Goal: Find contact information: Find contact information

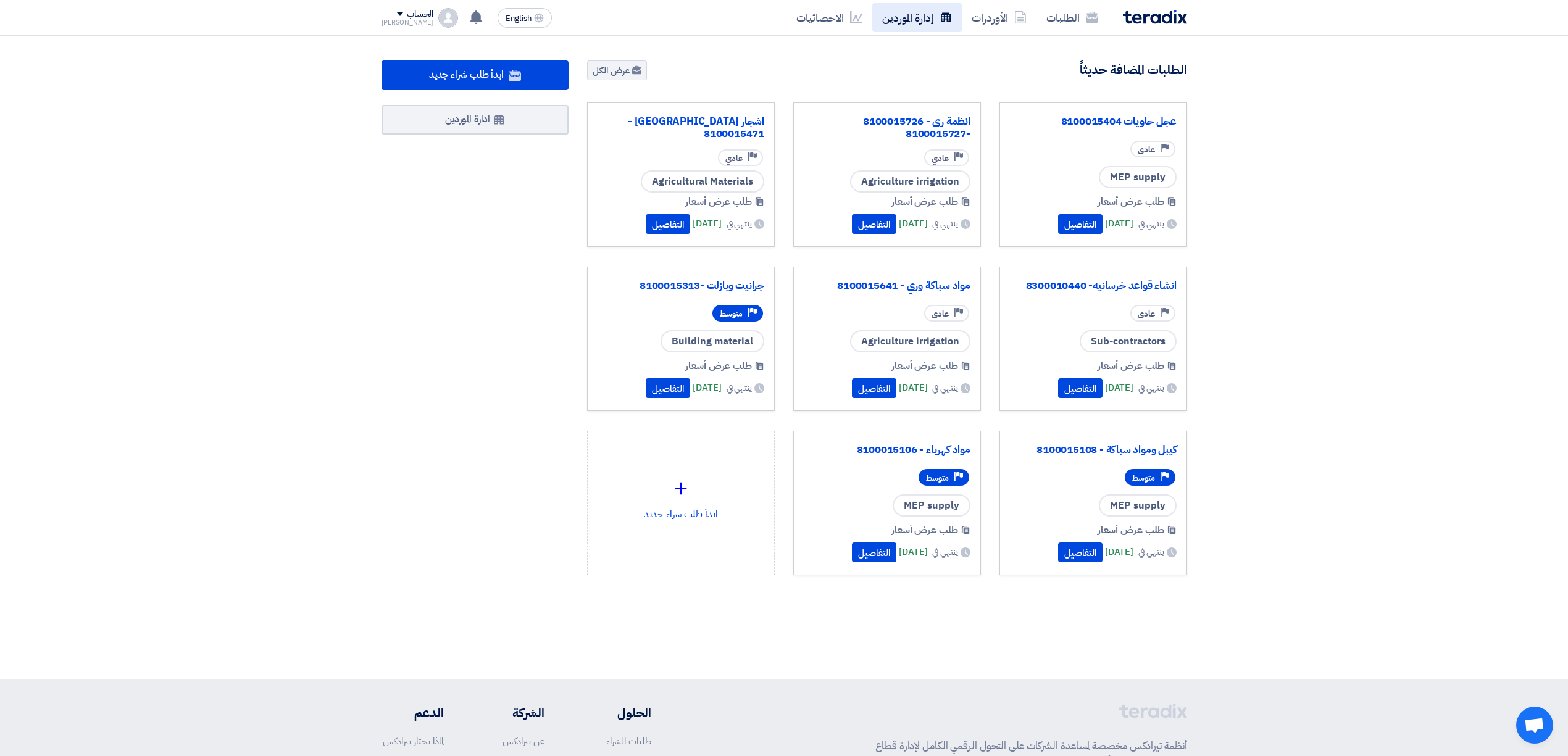
click at [928, 8] on link "إدارة الموردين" at bounding box center [917, 18] width 89 height 29
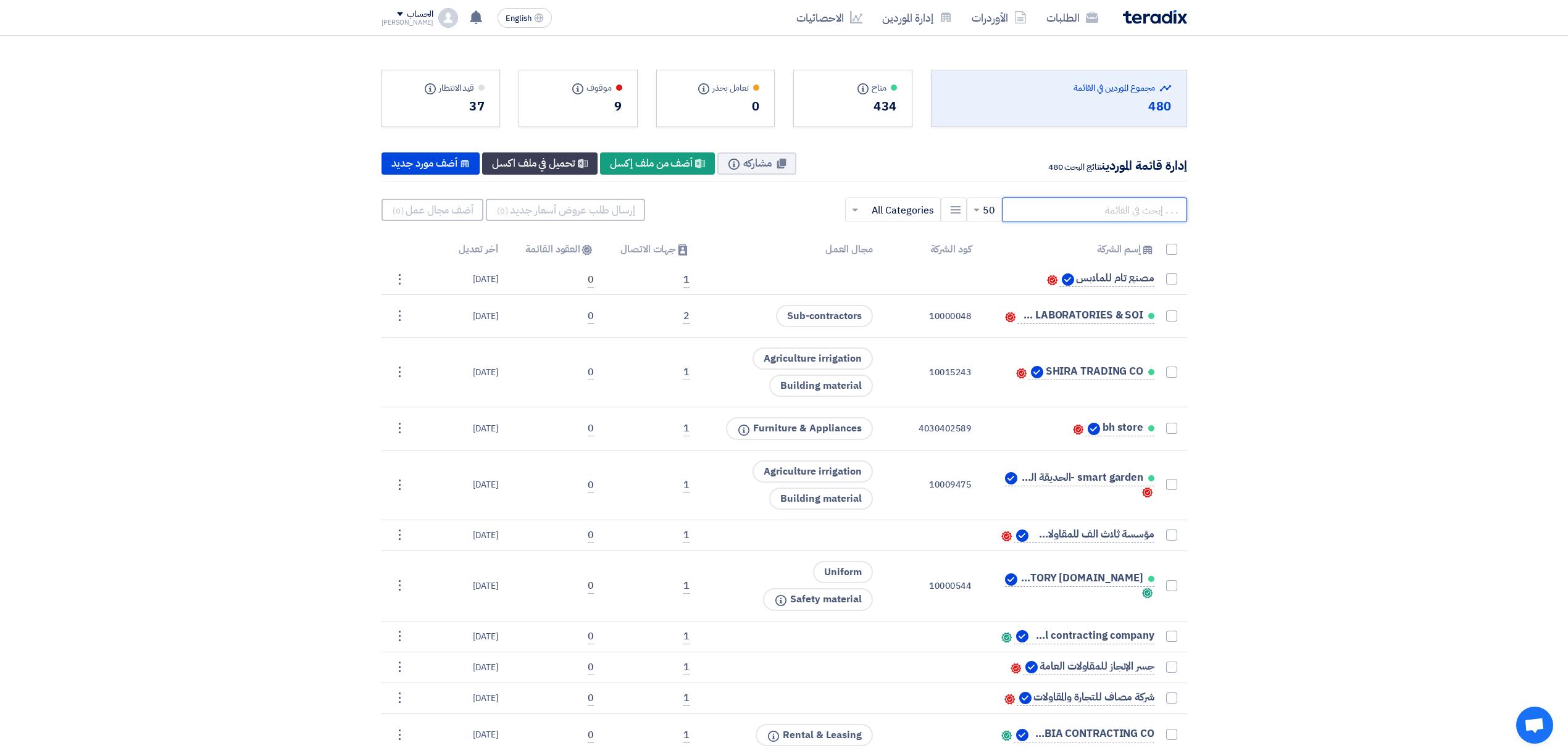
click at [1124, 213] on input "text" at bounding box center [1094, 210] width 185 height 24
type input "ص"
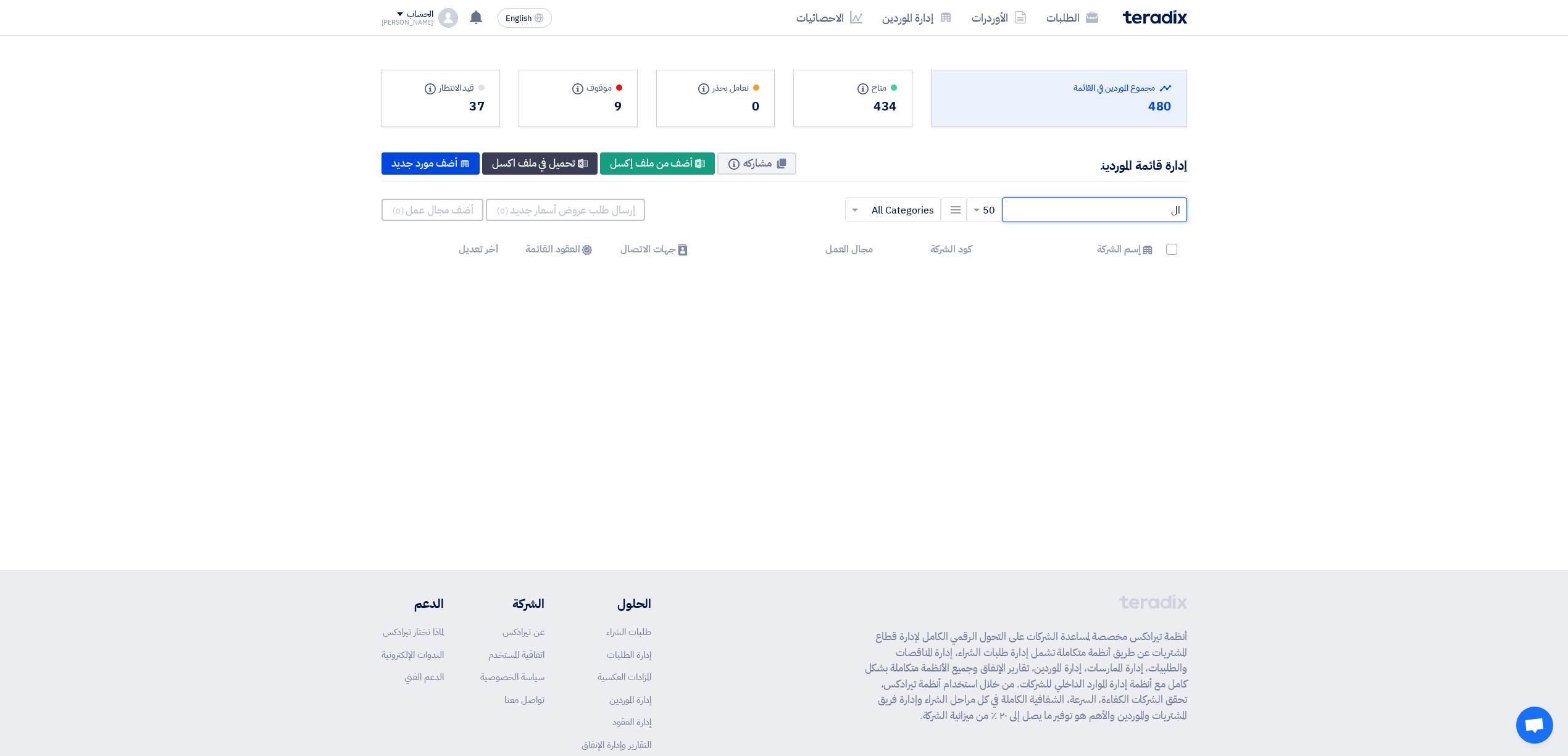
type input "ا"
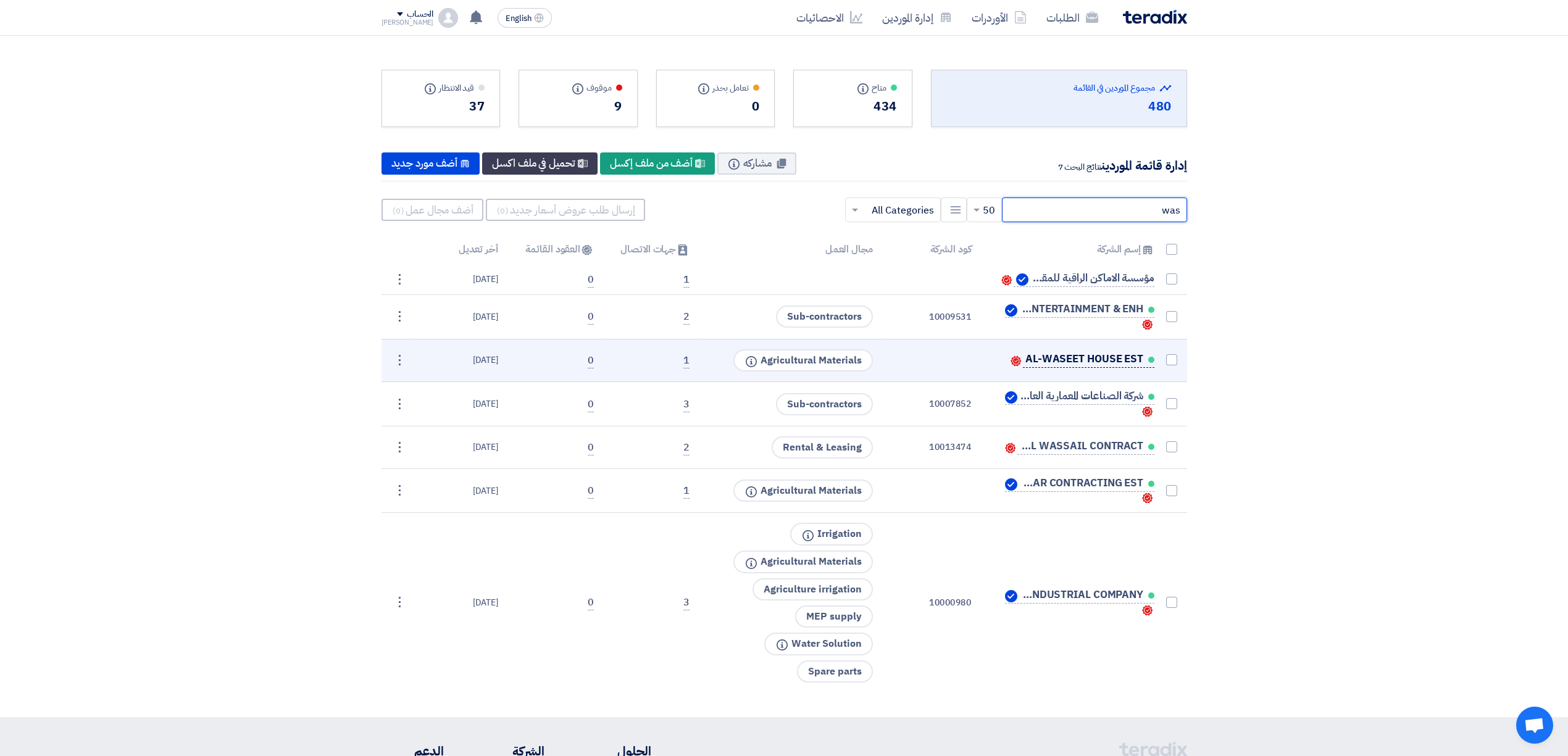
type input "was"
click at [1112, 364] on span "AL-WASEET HOUSE EST" at bounding box center [1084, 359] width 118 height 10
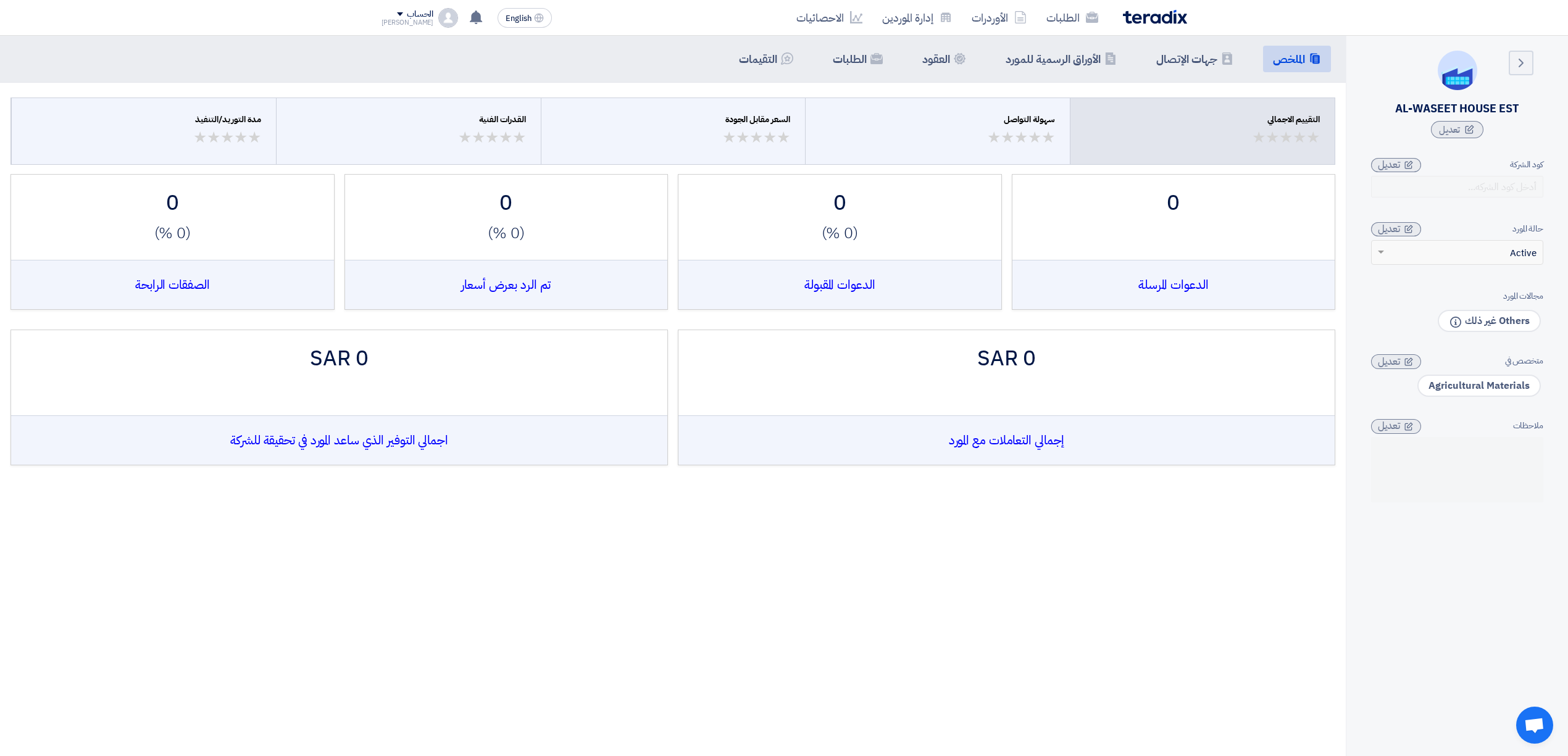
click at [1191, 45] on div "Summary الملخص Contacts جهات الإتصال Company Officials الأوراق الرسمية للمورد C…" at bounding box center [672, 59] width 1345 height 47
click at [1193, 66] on h5 "جهات الإتصال" at bounding box center [1186, 59] width 61 height 14
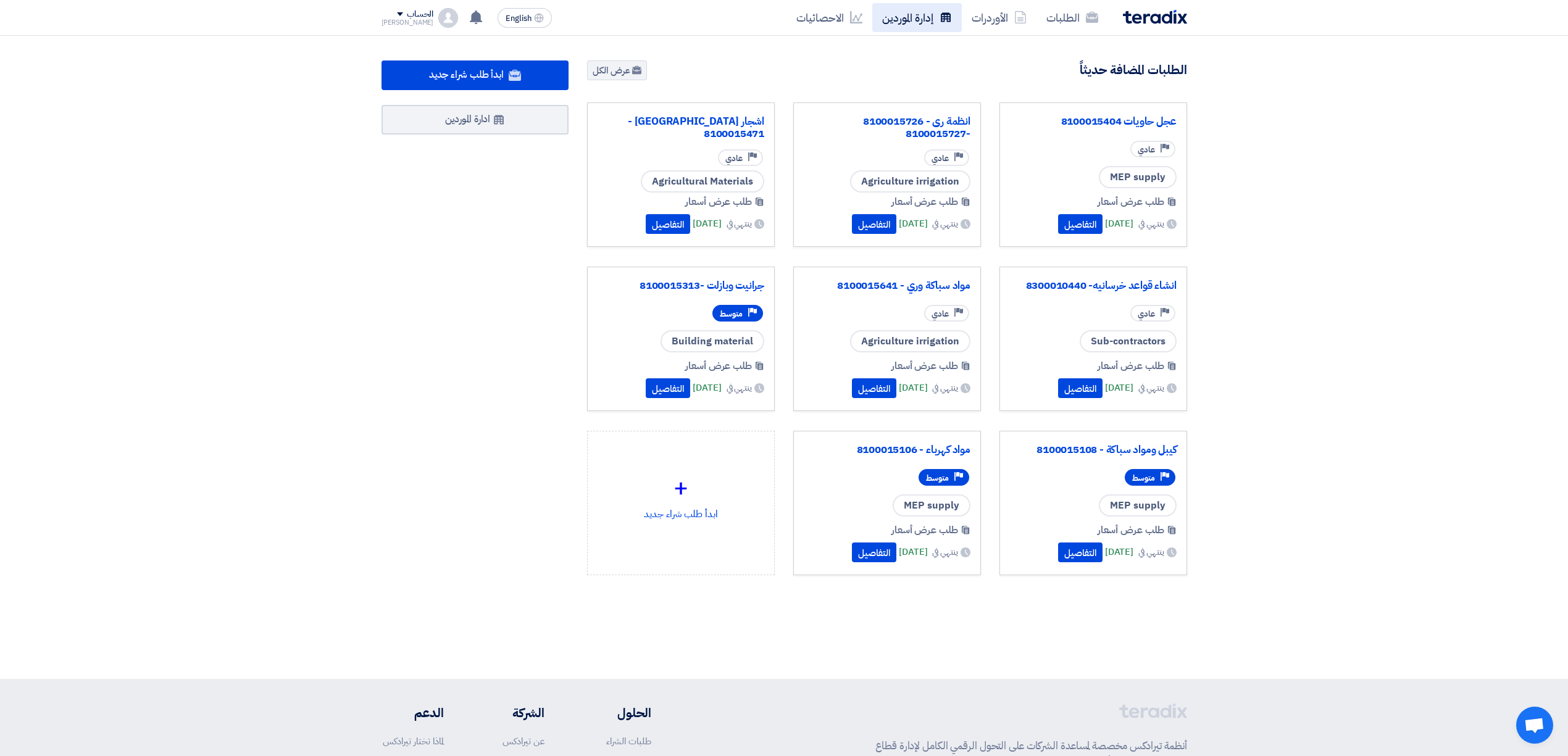
click at [890, 15] on link "إدارة الموردين" at bounding box center [917, 18] width 89 height 29
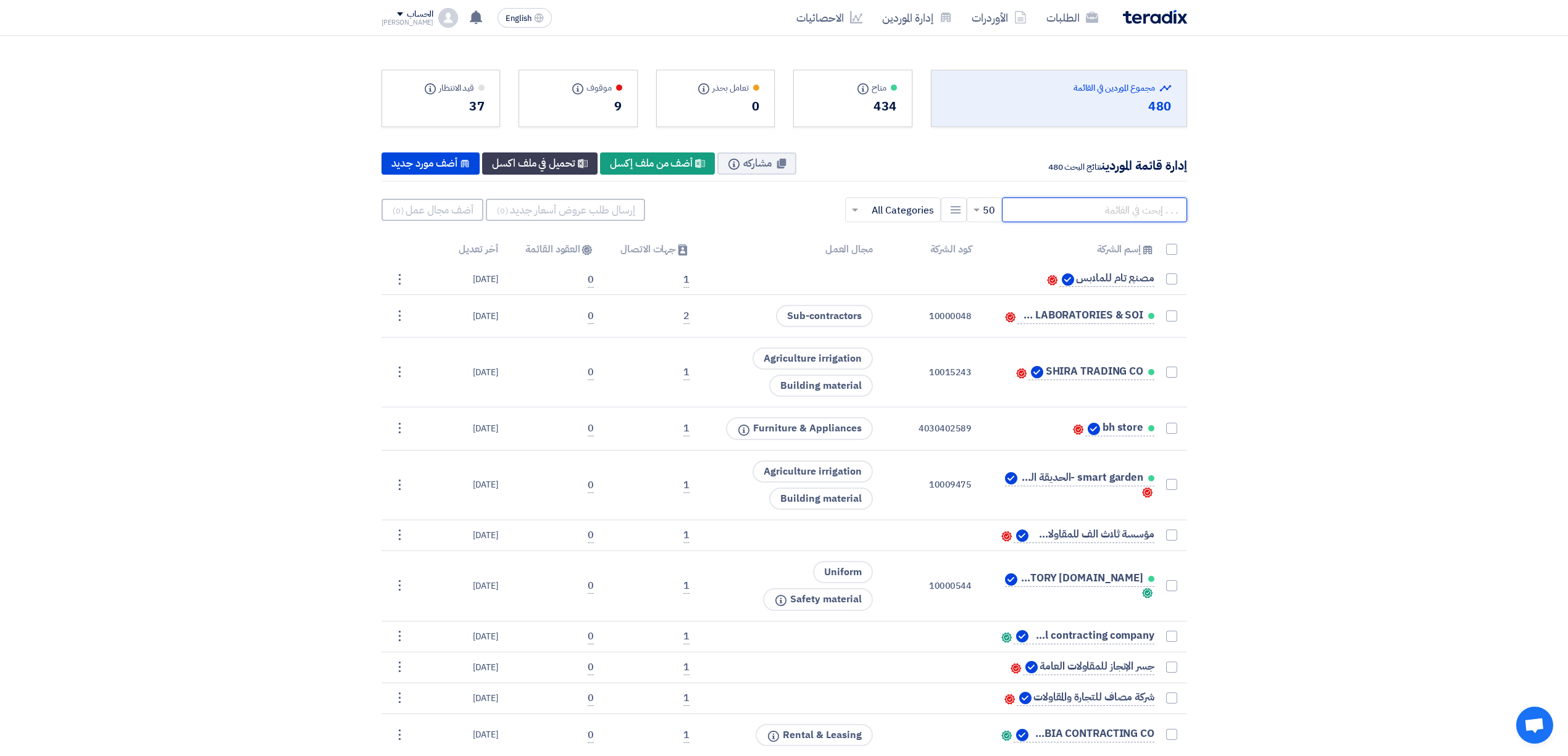
click at [1095, 209] on input "text" at bounding box center [1094, 210] width 185 height 24
paste input "alwas"
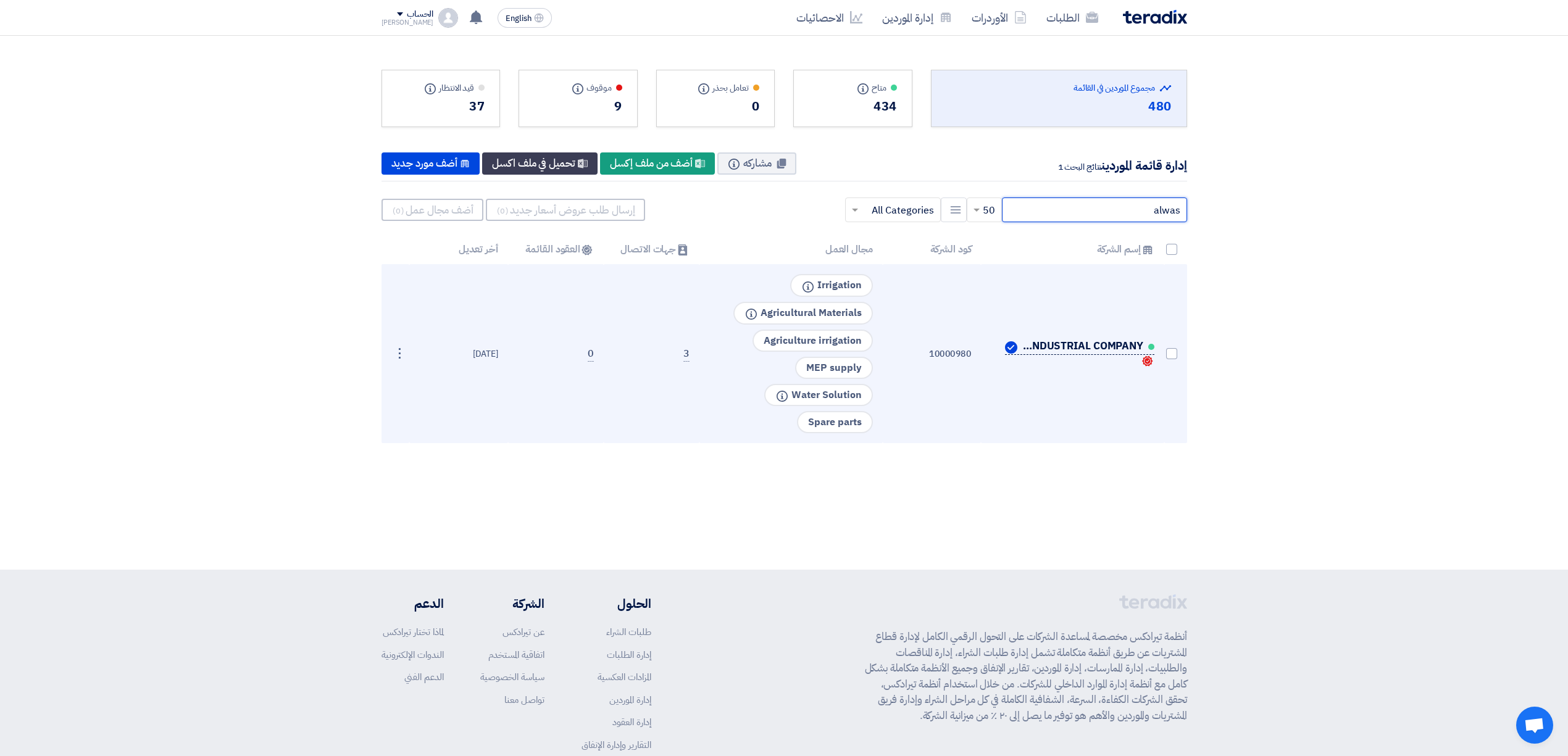
type input "alwas"
click at [1092, 346] on span "ALWASAIL INDUSTRIAL COMPANY" at bounding box center [1081, 346] width 124 height 10
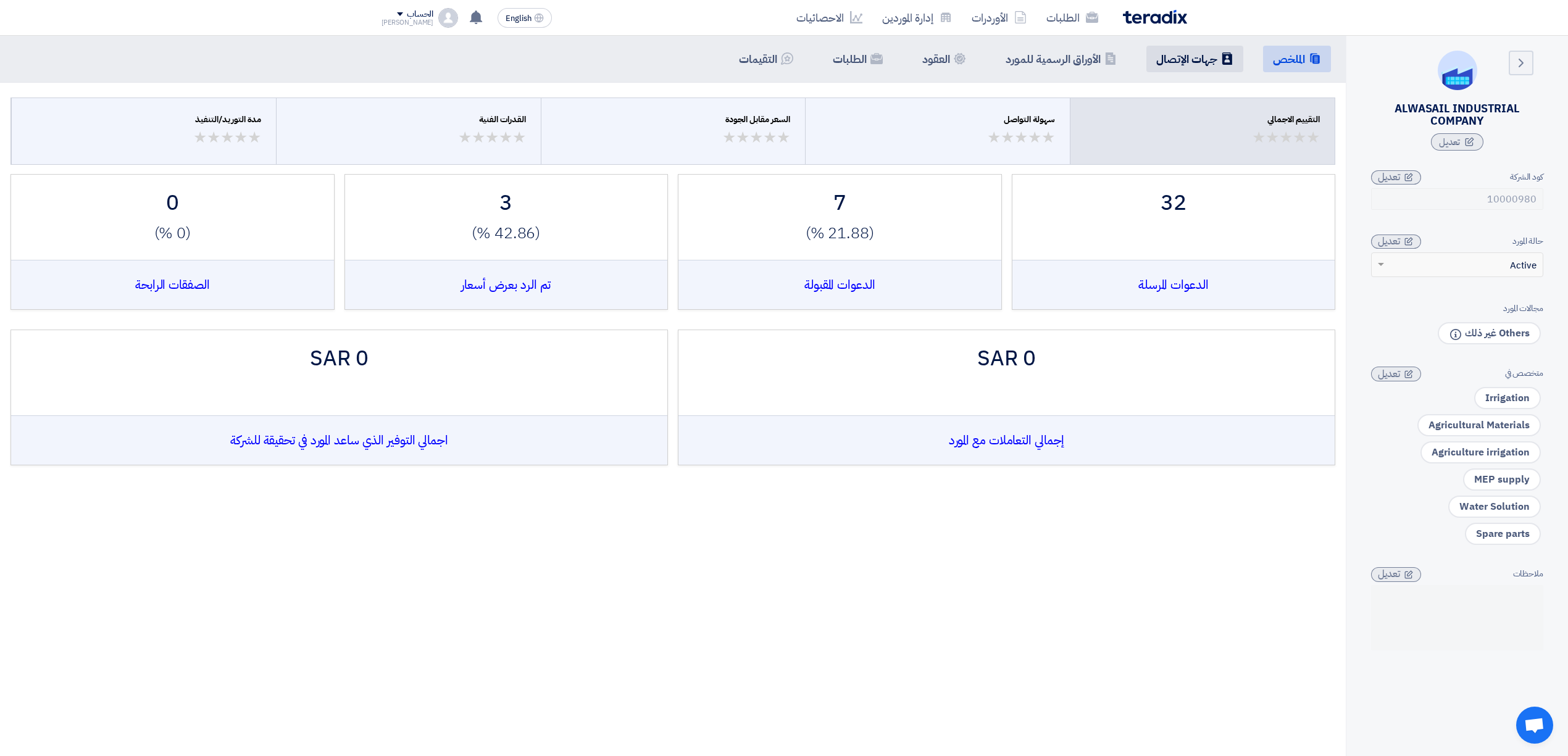
click at [1191, 63] on h5 "جهات الإتصال" at bounding box center [1186, 59] width 61 height 14
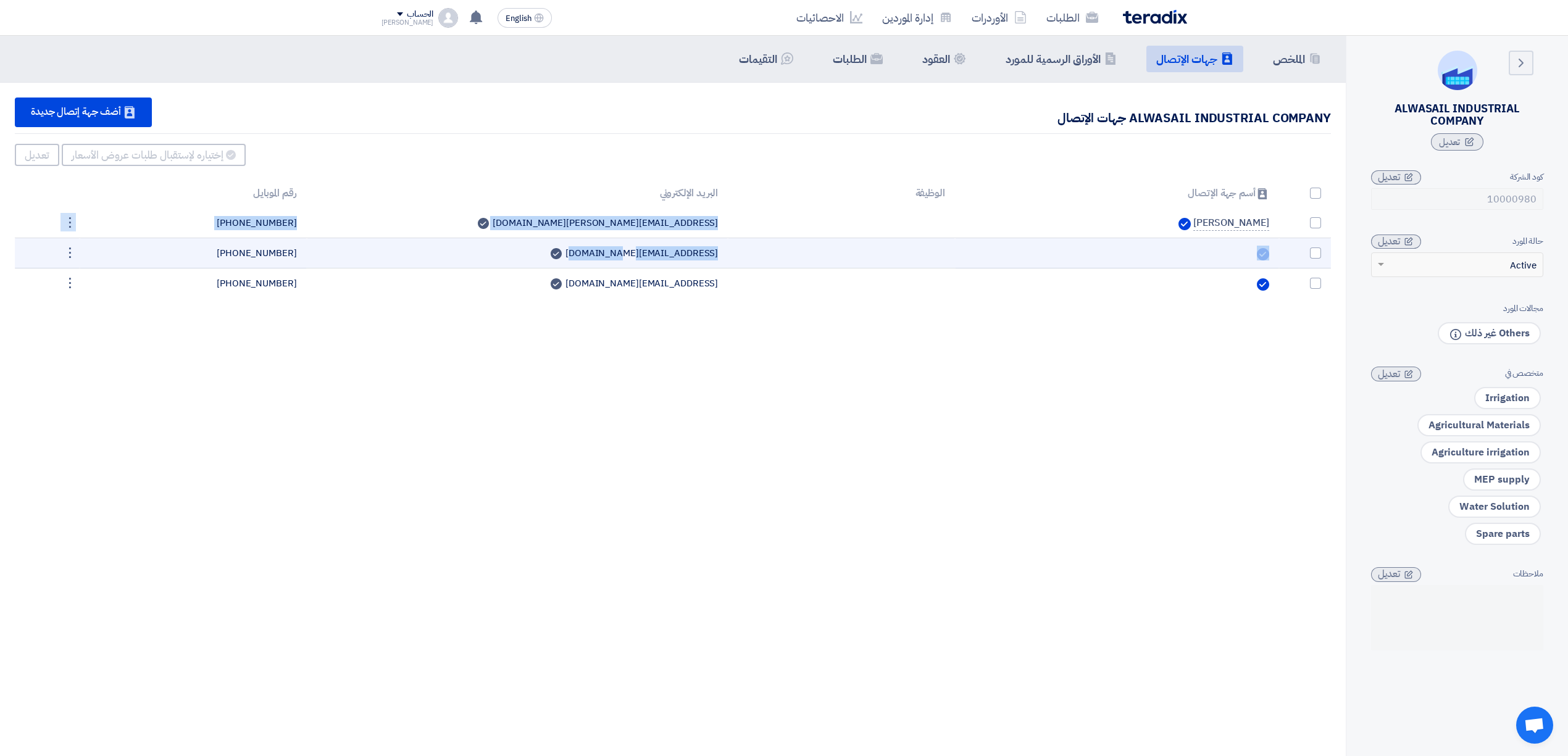
drag, startPoint x: 730, startPoint y: 224, endPoint x: 649, endPoint y: 237, distance: 82.0
click at [649, 237] on tbody "[PERSON_NAME] [EMAIL_ADDRESS][PERSON_NAME][DOMAIN_NAME] Can Receive RFQ [PHONE_…" at bounding box center [672, 253] width 1316 height 90
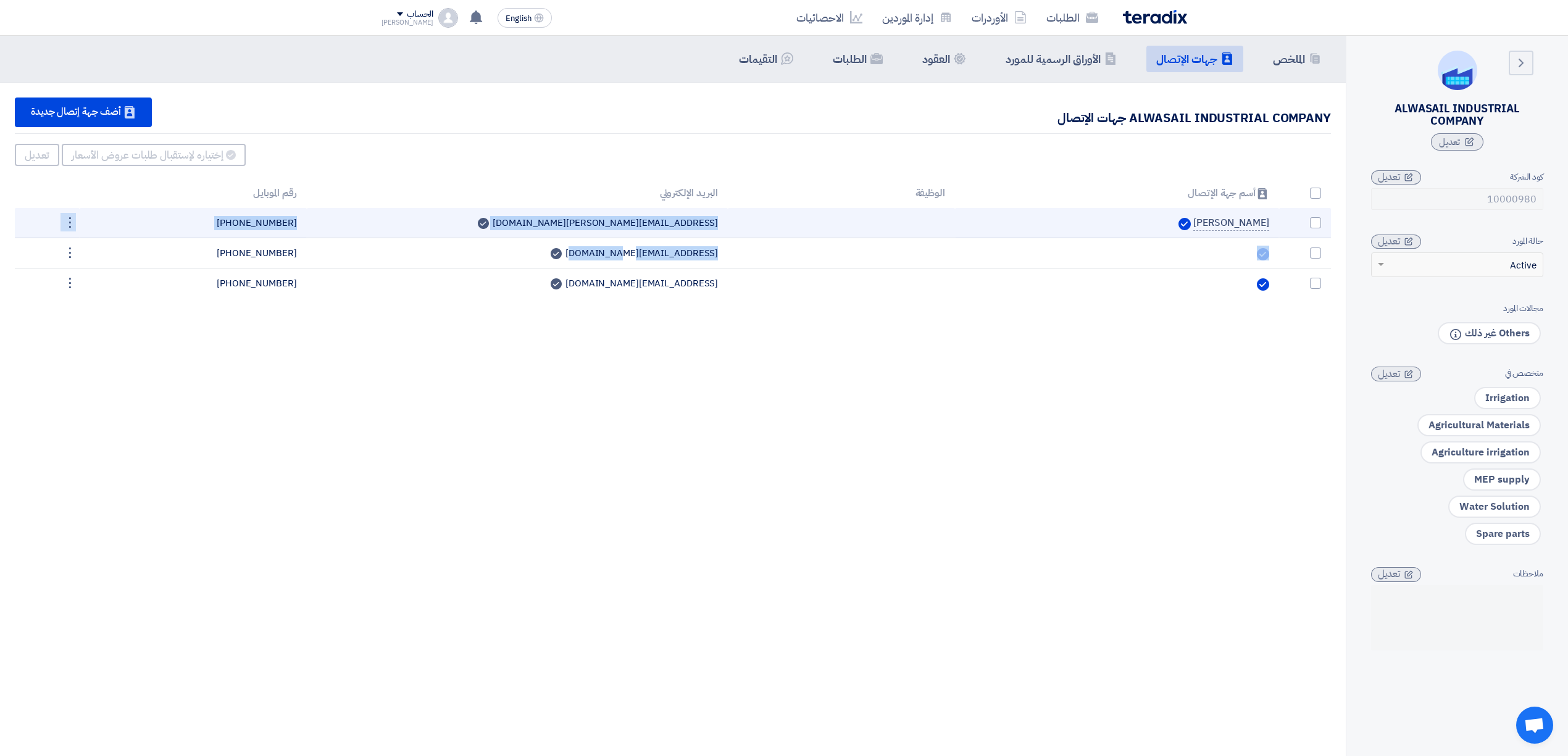
click at [662, 228] on td "[EMAIL_ADDRESS][PERSON_NAME][DOMAIN_NAME] Can Receive RFQ" at bounding box center [517, 223] width 422 height 30
click at [664, 226] on td "[EMAIL_ADDRESS][PERSON_NAME][DOMAIN_NAME] Can Receive RFQ" at bounding box center [517, 223] width 422 height 30
copy tr "[EMAIL_ADDRESS][PERSON_NAME][DOMAIN_NAME] Can Receive RFQ"
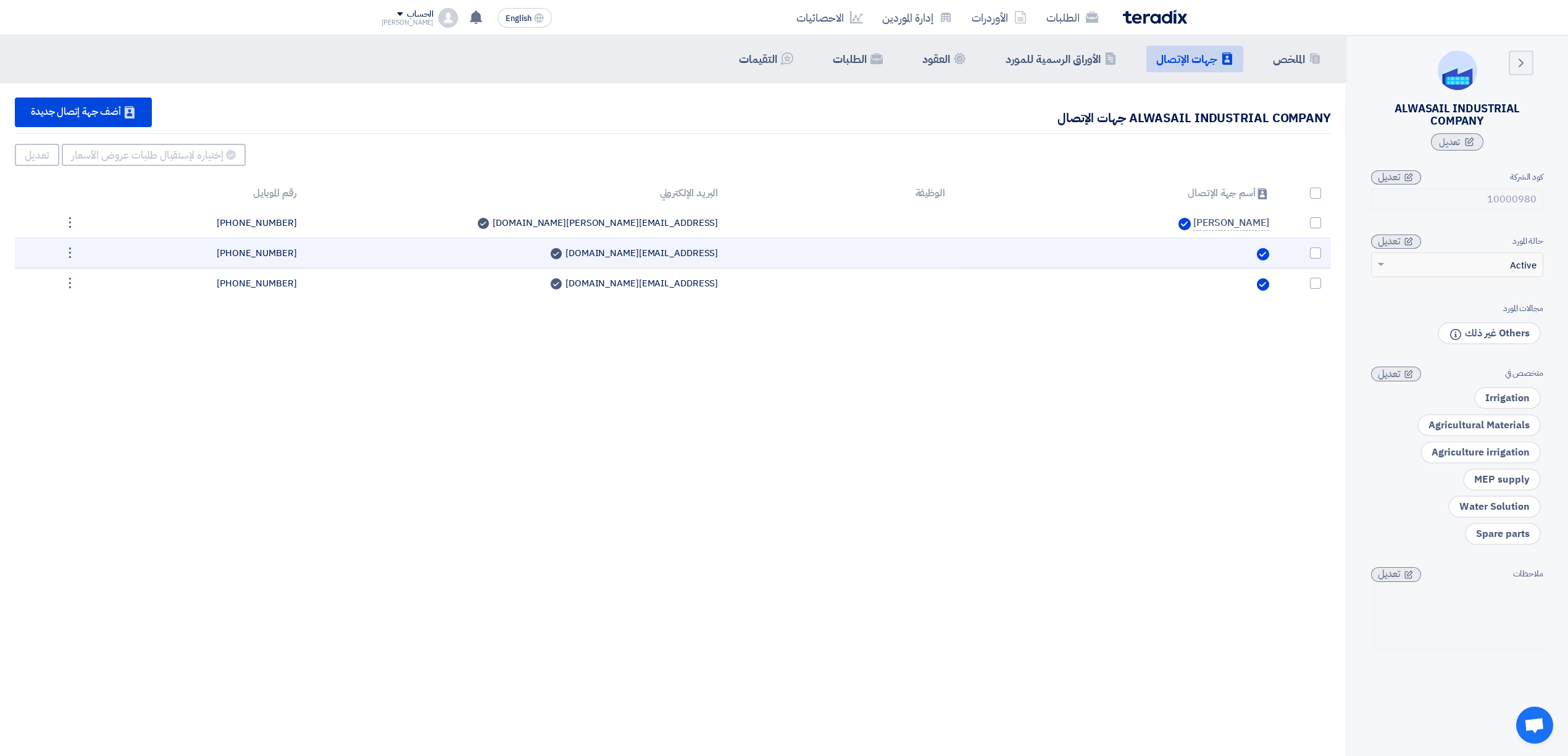
click at [659, 250] on td "[EMAIL_ADDRESS][DOMAIN_NAME] Can Receive RFQ" at bounding box center [517, 253] width 422 height 30
copy tr "[EMAIL_ADDRESS][DOMAIN_NAME] Can Receive RFQ"
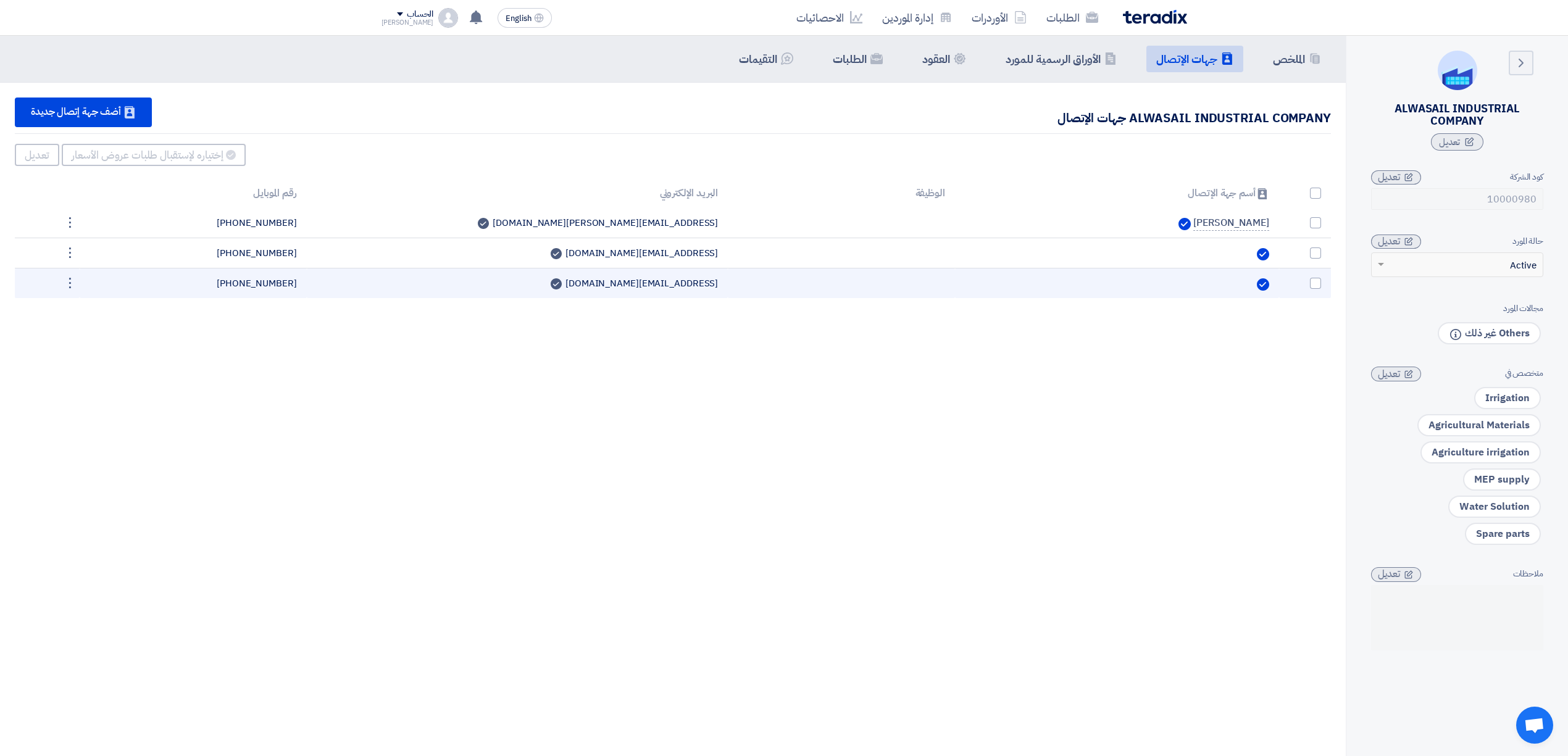
click at [671, 289] on td "[EMAIL_ADDRESS][DOMAIN_NAME] Can Receive RFQ" at bounding box center [517, 283] width 422 height 30
copy tr "[EMAIL_ADDRESS][DOMAIN_NAME] Can Receive RFQ"
